Goal: Task Accomplishment & Management: Manage account settings

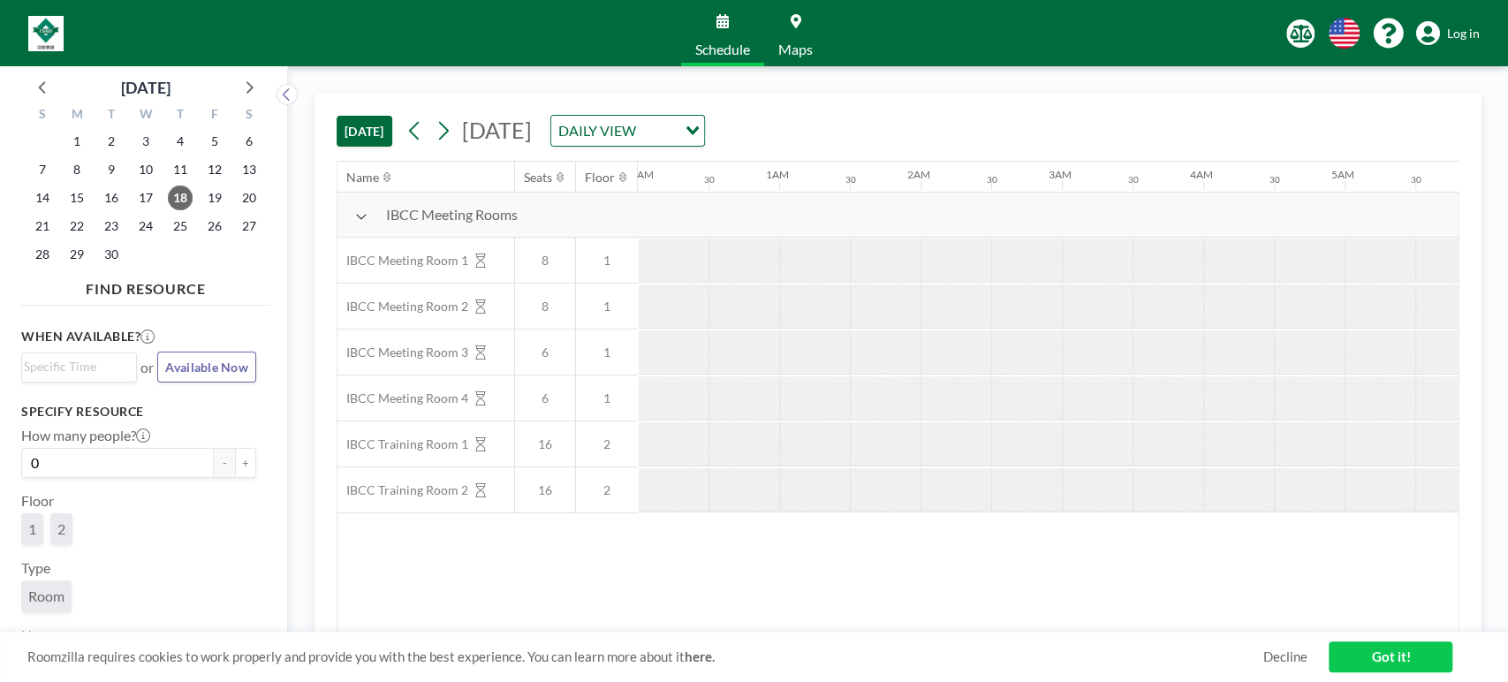
scroll to position [0, 1273]
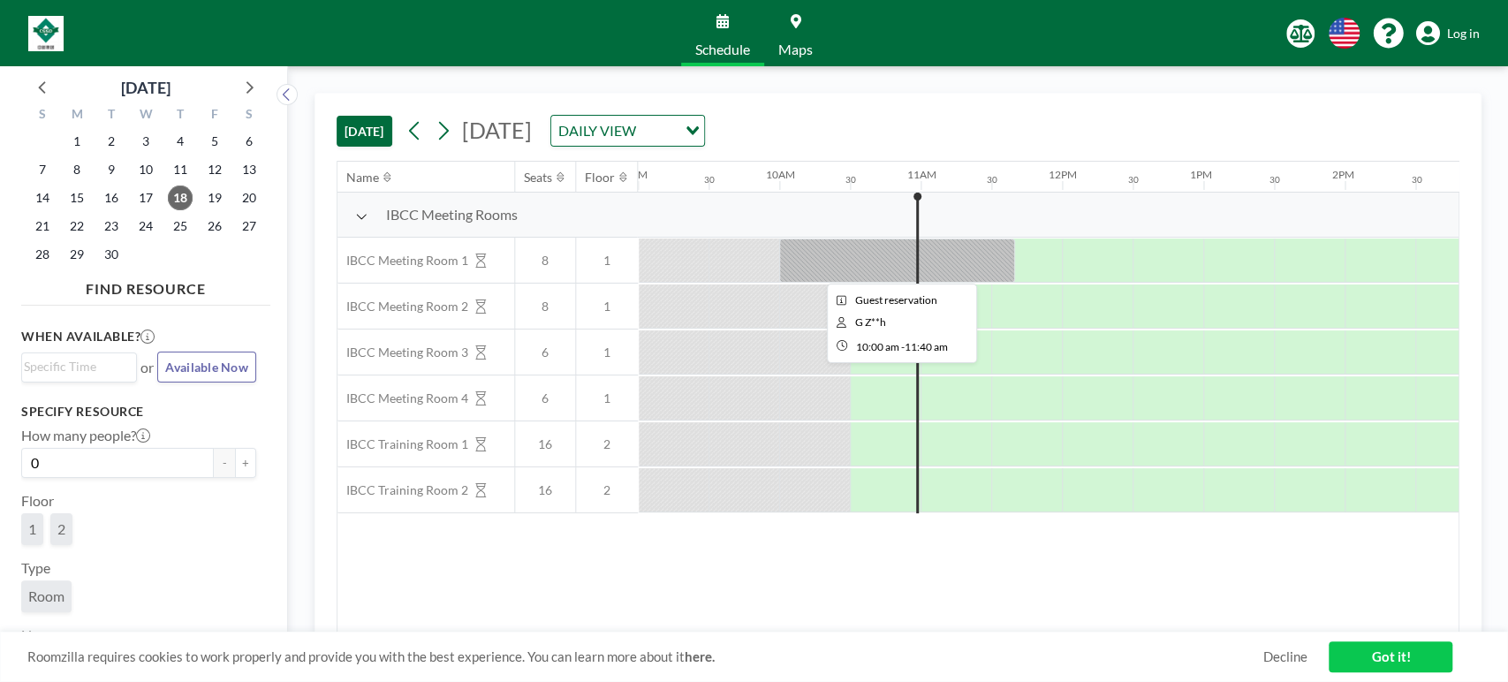
drag, startPoint x: 858, startPoint y: 270, endPoint x: 860, endPoint y: 245, distance: 25.7
click at [860, 245] on div at bounding box center [897, 261] width 236 height 44
click at [860, 262] on div at bounding box center [897, 261] width 236 height 44
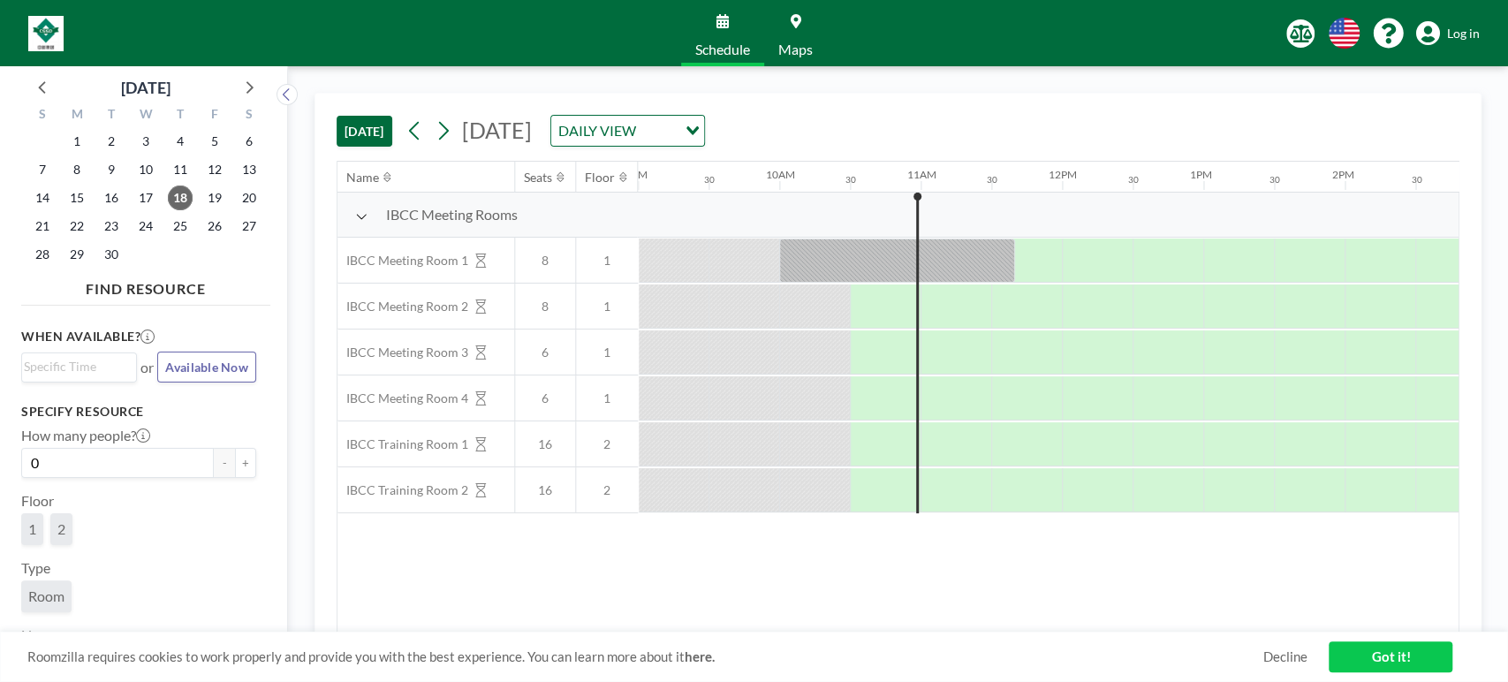
click at [1432, 30] on icon at bounding box center [1429, 33] width 24 height 25
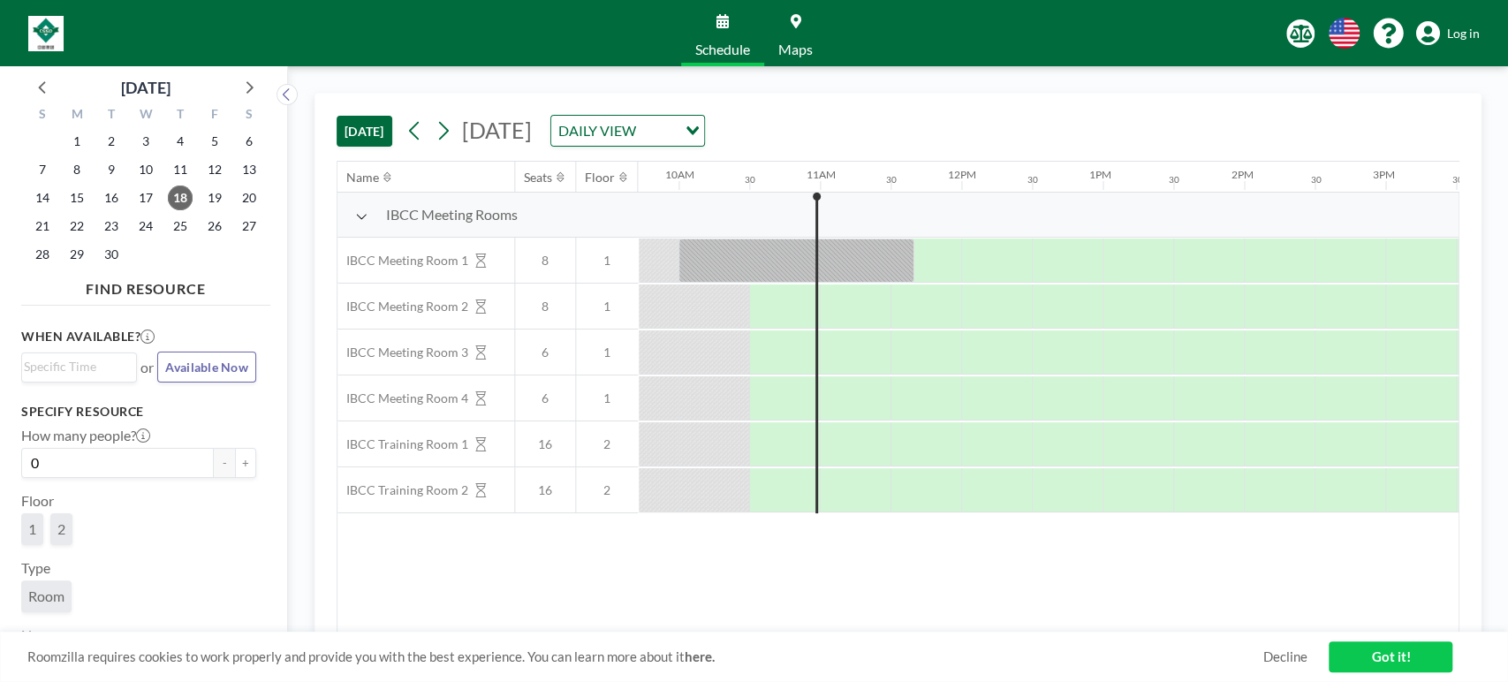
scroll to position [0, 1414]
